Goal: Task Accomplishment & Management: Complete application form

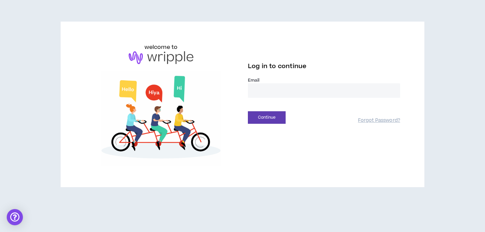
click at [292, 94] on input "email" at bounding box center [324, 90] width 152 height 14
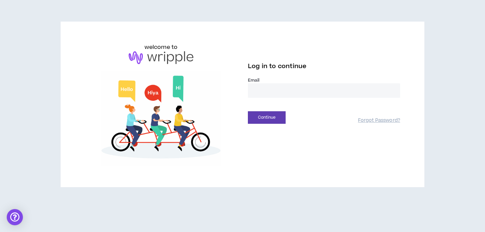
type input "**********"
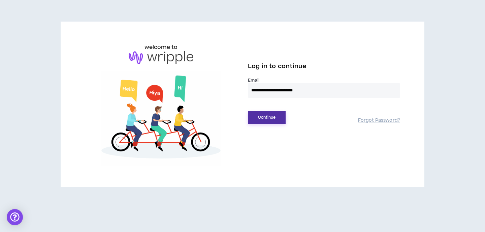
click at [278, 118] on button "Continue" at bounding box center [267, 117] width 38 height 12
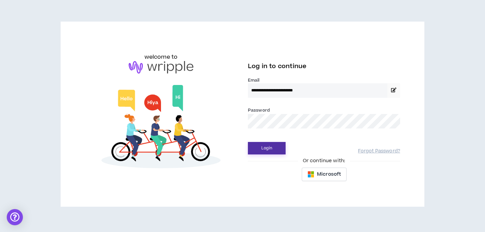
click at [269, 146] on button "Login" at bounding box center [267, 148] width 38 height 12
